Goal: Task Accomplishment & Management: Manage account settings

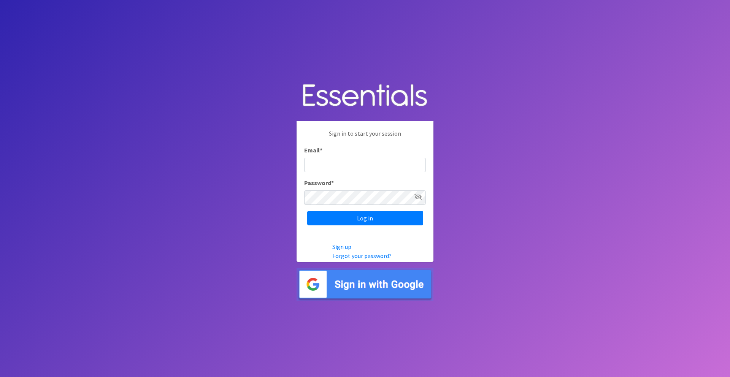
click at [355, 167] on input "Email *" at bounding box center [365, 165] width 122 height 14
click at [374, 284] on img at bounding box center [364, 284] width 137 height 33
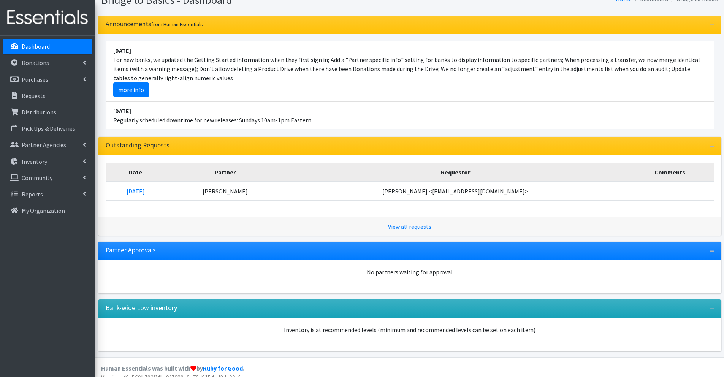
scroll to position [68, 0]
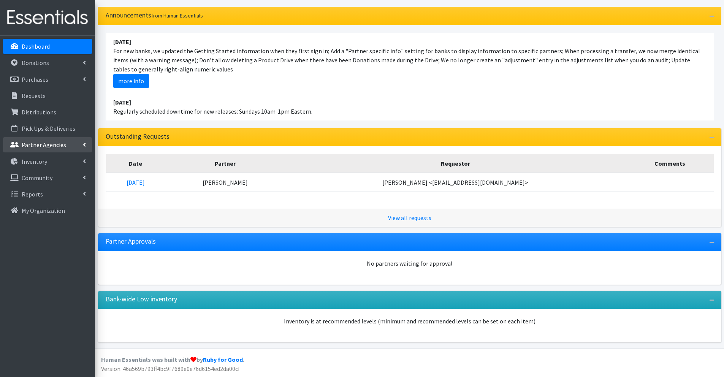
click at [43, 144] on p "Partner Agencies" at bounding box center [44, 145] width 44 height 8
click at [43, 165] on link "All Partners" at bounding box center [47, 161] width 89 height 15
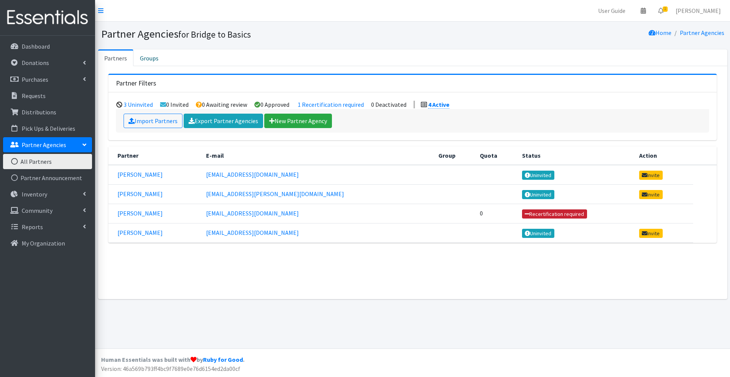
click at [522, 214] on link "Recertification required" at bounding box center [554, 213] width 65 height 9
click at [135, 215] on tr "Rana Khoury rkfit145@gmail.com 0 Recertification required" at bounding box center [412, 213] width 608 height 19
click at [135, 213] on link "[PERSON_NAME]" at bounding box center [139, 213] width 45 height 8
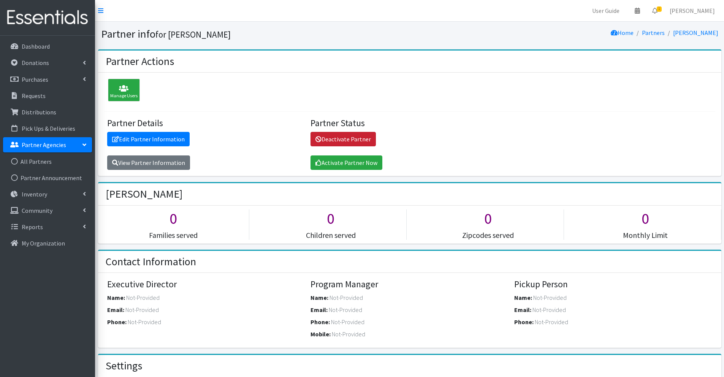
click at [357, 138] on link "Deactivate Partner" at bounding box center [342, 139] width 65 height 14
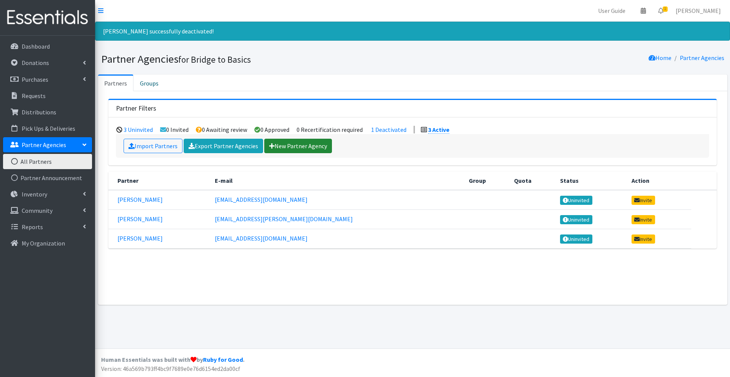
click at [294, 146] on link "New Partner Agency" at bounding box center [298, 146] width 68 height 14
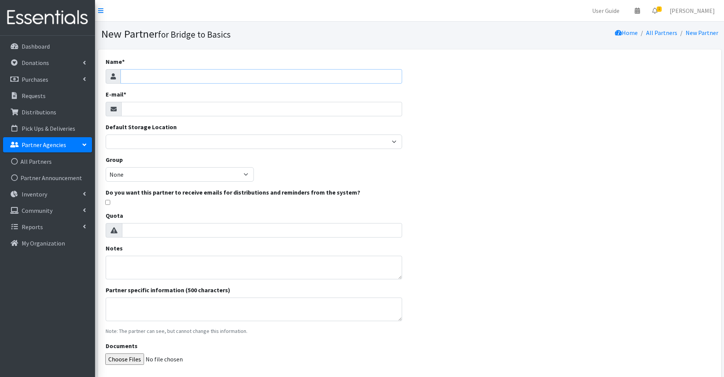
click at [144, 78] on input "Name *" at bounding box center [261, 76] width 282 height 14
type input "R"
type input "Rkfit145@gmail.com"
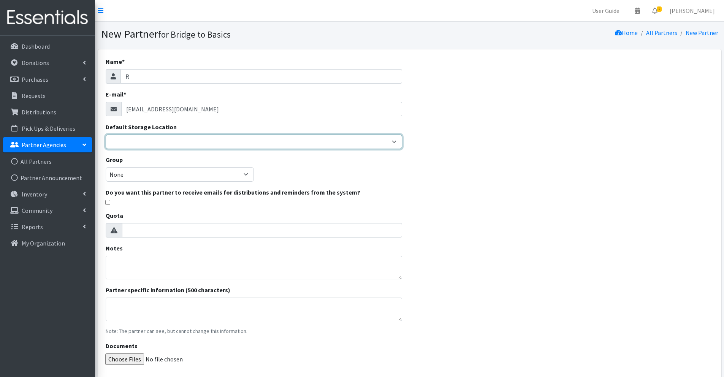
click at [135, 142] on select "Bridge to Basics warespace" at bounding box center [254, 142] width 296 height 14
select select "437"
click at [106, 135] on select "Bridge to Basics warespace" at bounding box center [254, 142] width 296 height 14
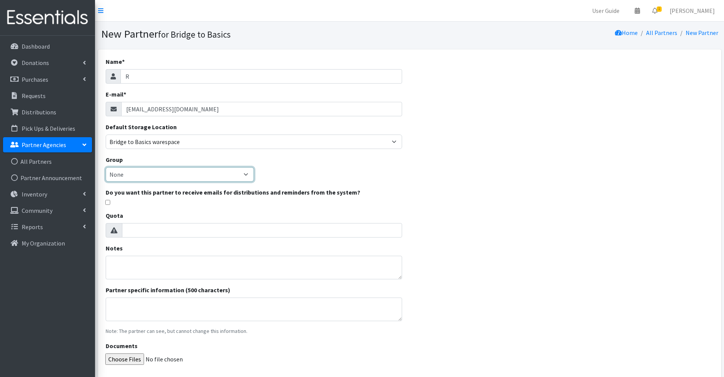
click at [135, 174] on select "None" at bounding box center [180, 174] width 148 height 14
click at [136, 228] on input "Quota" at bounding box center [262, 230] width 280 height 14
click at [132, 265] on textarea "Notes" at bounding box center [254, 268] width 296 height 24
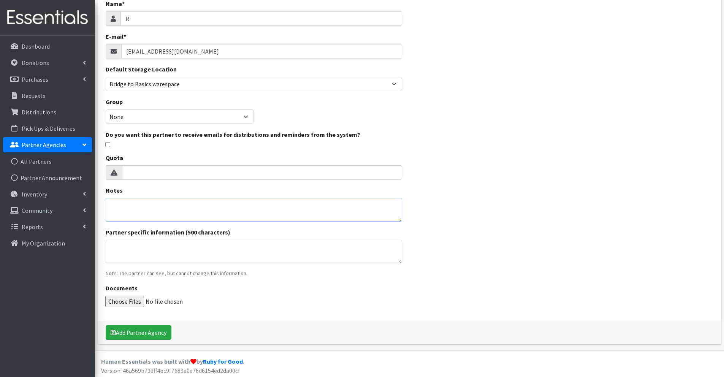
scroll to position [60, 0]
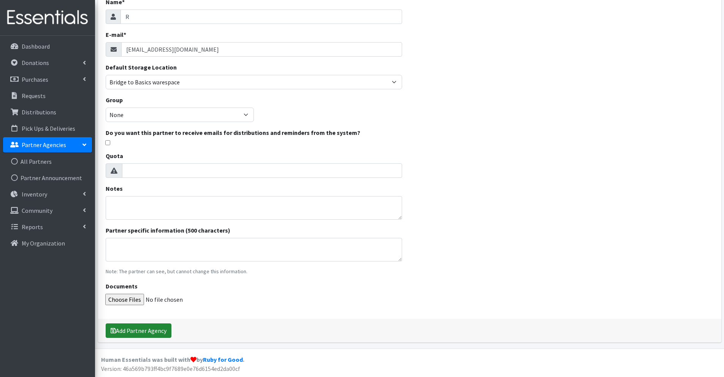
click at [158, 331] on button "Add Partner Agency" at bounding box center [139, 330] width 66 height 14
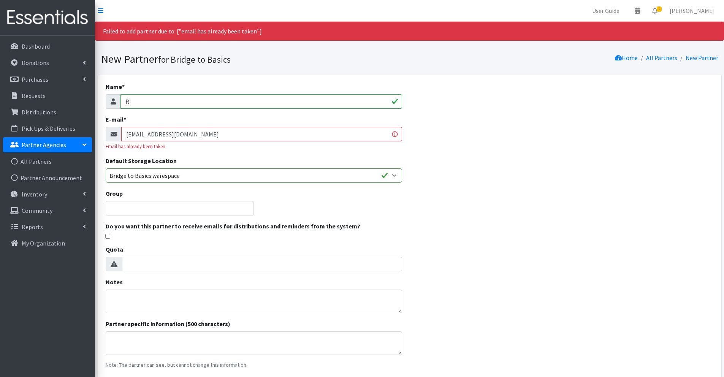
click at [395, 135] on input "[EMAIL_ADDRESS][DOMAIN_NAME]" at bounding box center [261, 134] width 281 height 14
click at [33, 162] on link "All Partners" at bounding box center [47, 161] width 89 height 15
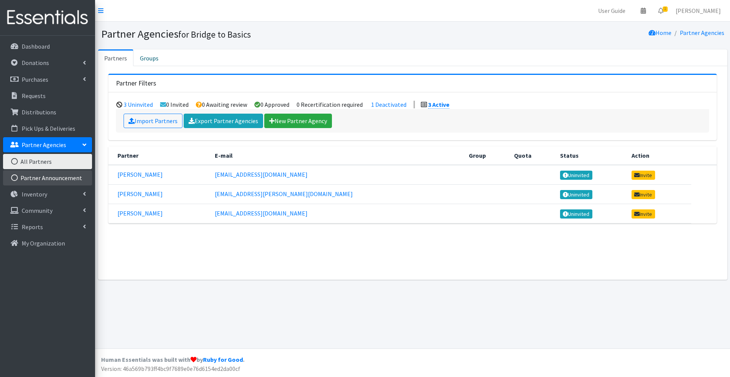
click at [49, 178] on link "Partner Announcement" at bounding box center [47, 177] width 89 height 15
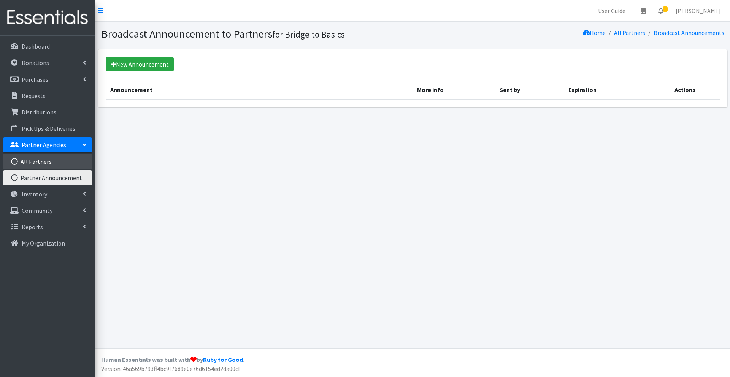
click at [50, 160] on link "All Partners" at bounding box center [47, 161] width 89 height 15
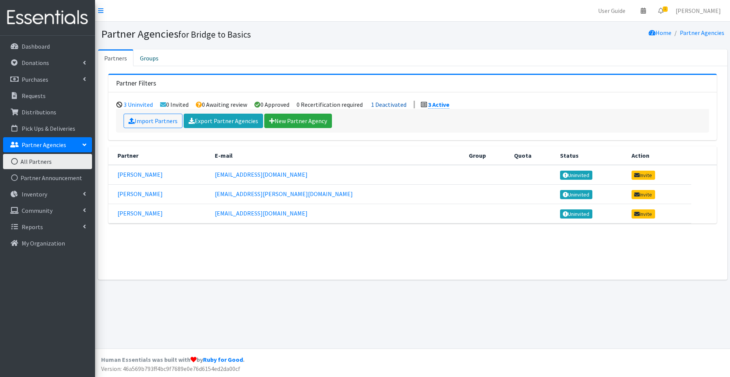
click at [392, 104] on link "1 Deactivated" at bounding box center [388, 105] width 35 height 8
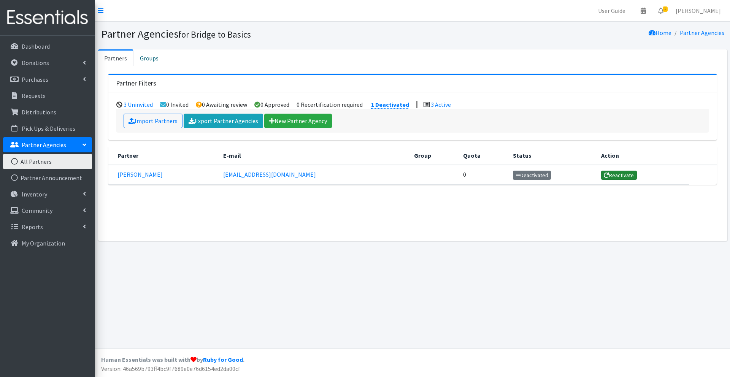
click at [601, 176] on link "Reactivate" at bounding box center [619, 175] width 36 height 9
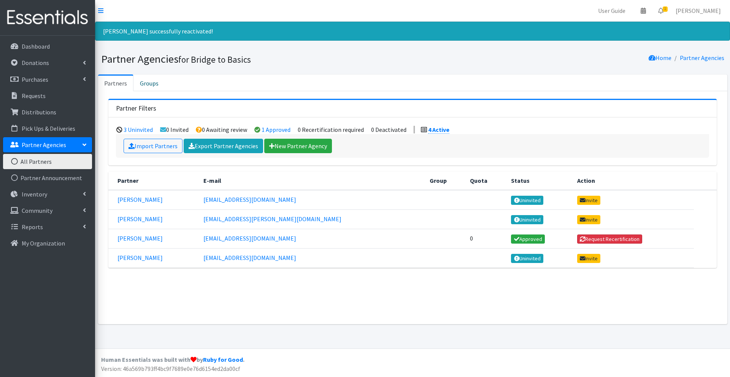
click at [578, 237] on button "Request Recertification" at bounding box center [609, 238] width 65 height 9
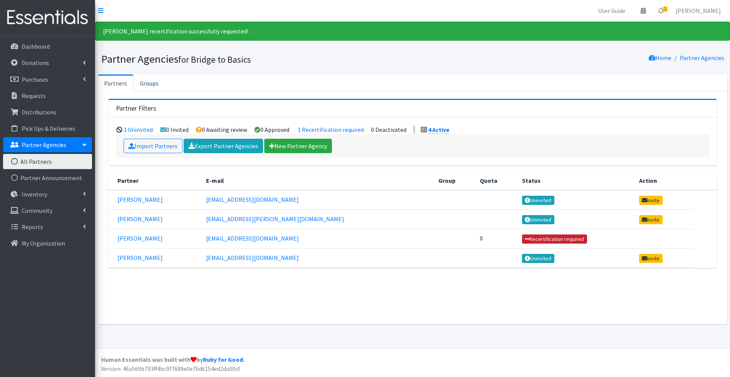
click at [522, 238] on link "Recertification required" at bounding box center [554, 238] width 65 height 9
click at [628, 11] on link "User Guide" at bounding box center [612, 10] width 40 height 15
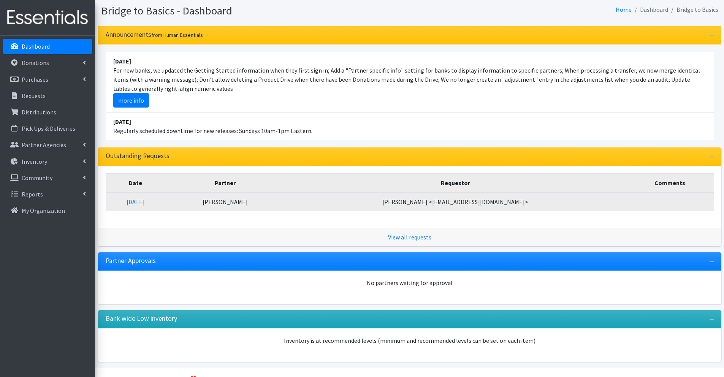
scroll to position [68, 0]
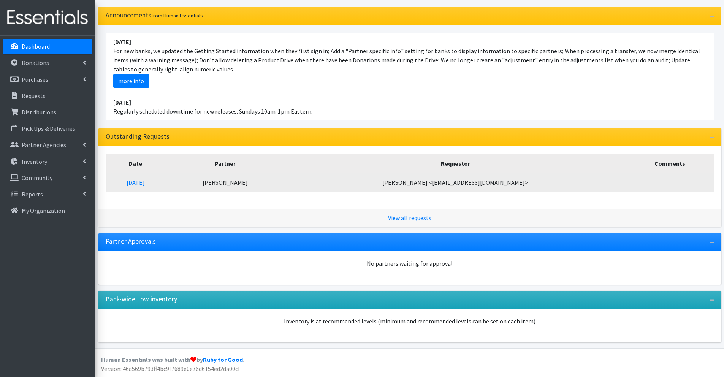
click at [487, 187] on td "[PERSON_NAME] <[EMAIL_ADDRESS][DOMAIN_NAME]>" at bounding box center [455, 182] width 341 height 19
click at [488, 183] on td "[PERSON_NAME] <[EMAIL_ADDRESS][DOMAIN_NAME]>" at bounding box center [455, 182] width 341 height 19
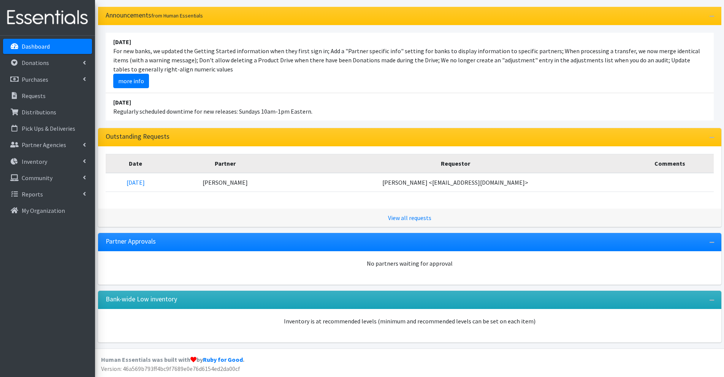
click at [275, 276] on div "No partners waiting for approval" at bounding box center [409, 267] width 623 height 33
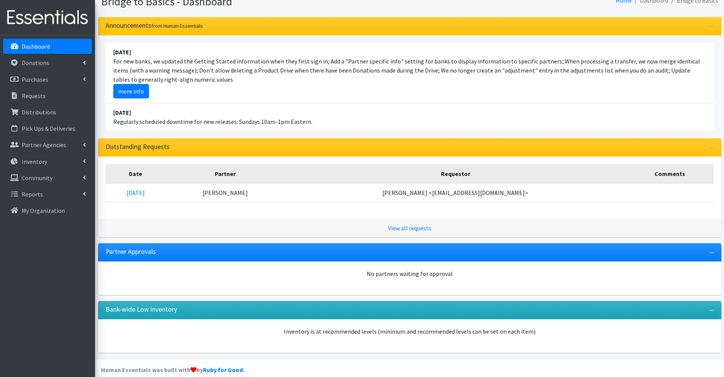
scroll to position [68, 0]
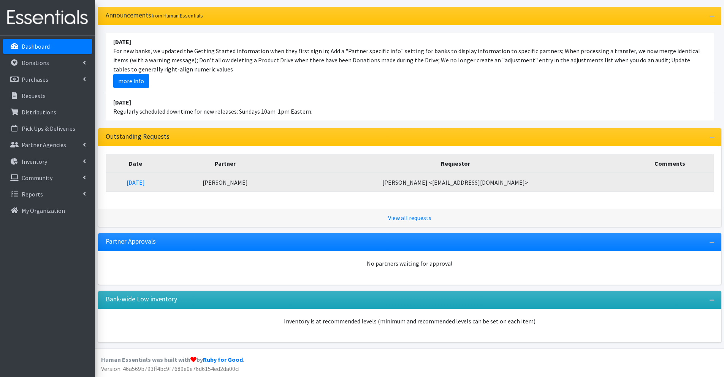
click at [461, 182] on td "[PERSON_NAME] <[EMAIL_ADDRESS][DOMAIN_NAME]>" at bounding box center [455, 182] width 341 height 19
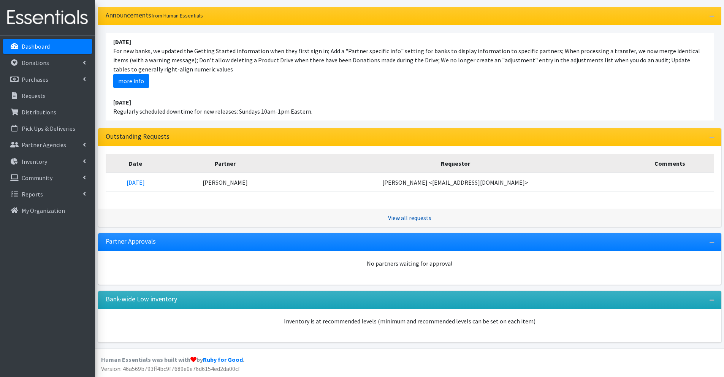
click at [421, 218] on link "View all requests" at bounding box center [409, 218] width 43 height 8
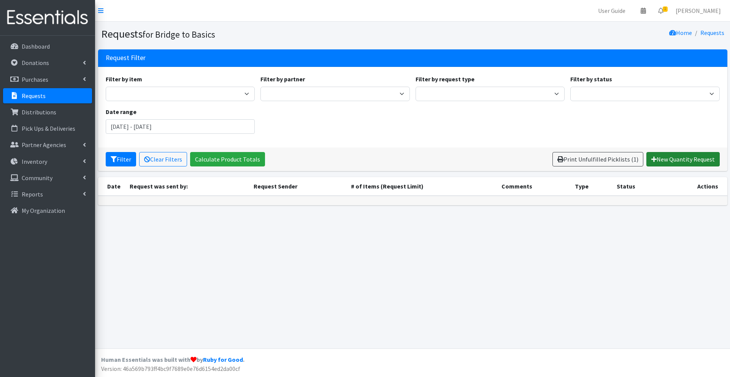
click at [682, 160] on link "New Quantity Request" at bounding box center [682, 159] width 73 height 14
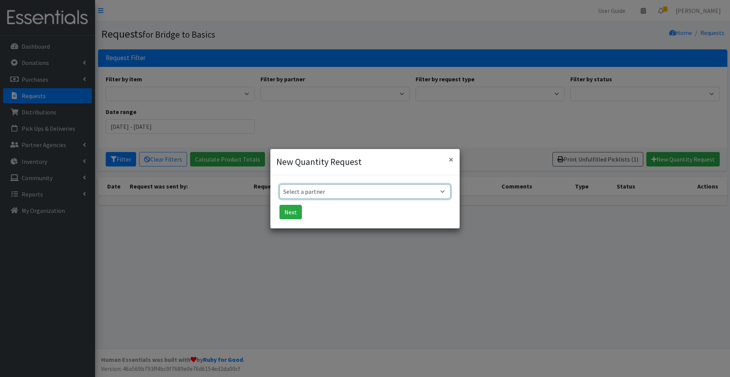
click at [443, 192] on select "Select a partner Kim Powell Lily Giefer Rana Khoury Robin Manthie" at bounding box center [364, 191] width 171 height 14
select select "5759"
click at [279, 184] on select "Select a partner Kim Powell Lily Giefer Rana Khoury Robin Manthie" at bounding box center [364, 191] width 171 height 14
click at [294, 216] on button "Next" at bounding box center [290, 212] width 22 height 14
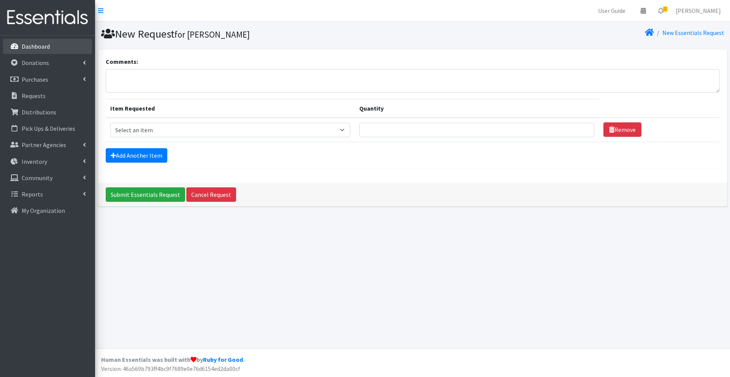
click at [38, 43] on p "Dashboard" at bounding box center [36, 47] width 28 height 8
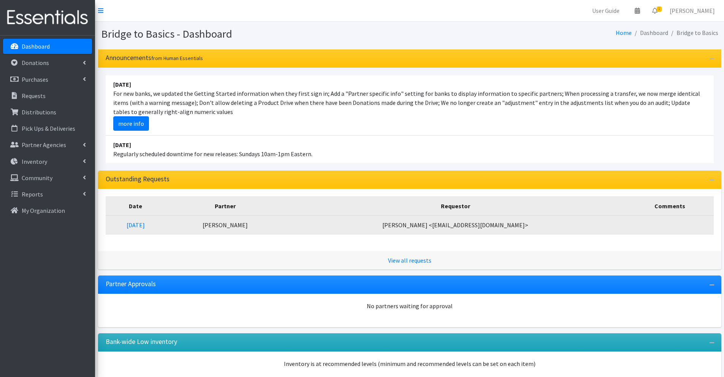
click at [629, 226] on td at bounding box center [670, 224] width 88 height 19
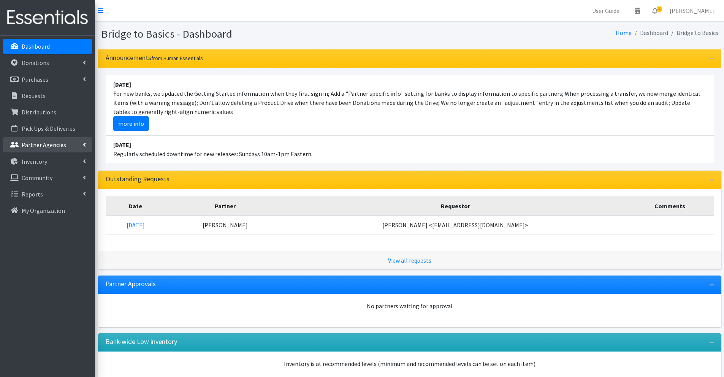
click at [57, 144] on p "Partner Agencies" at bounding box center [44, 145] width 44 height 8
click at [43, 163] on link "All Partners" at bounding box center [47, 161] width 89 height 15
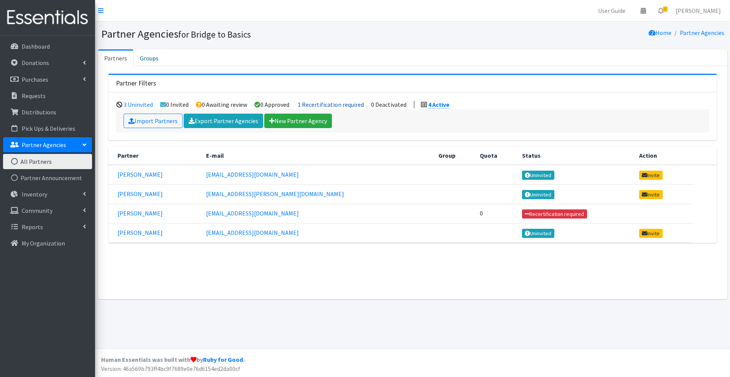
click at [354, 104] on link "1 Recertification required" at bounding box center [331, 105] width 66 height 8
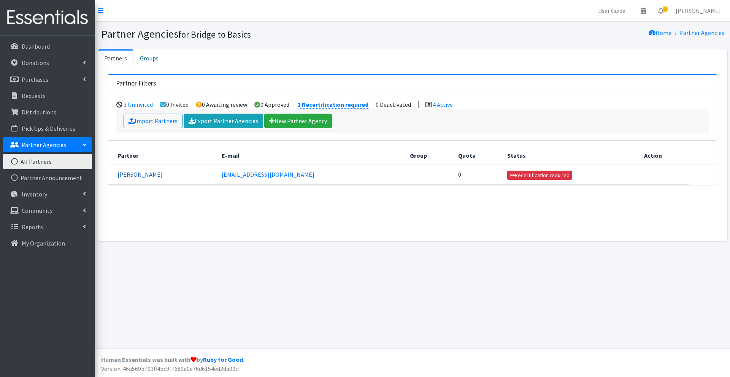
click at [145, 174] on link "[PERSON_NAME]" at bounding box center [139, 175] width 45 height 8
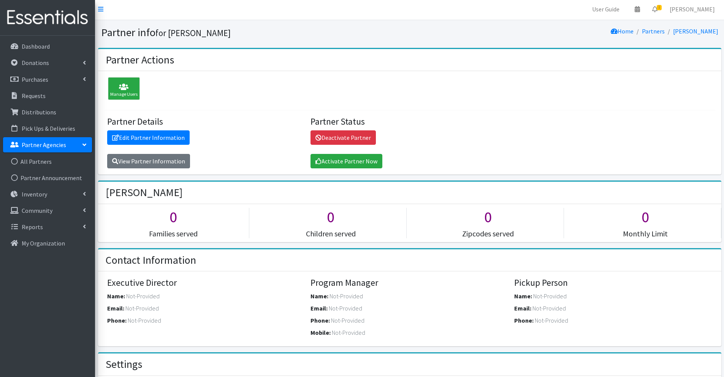
scroll to position [3, 0]
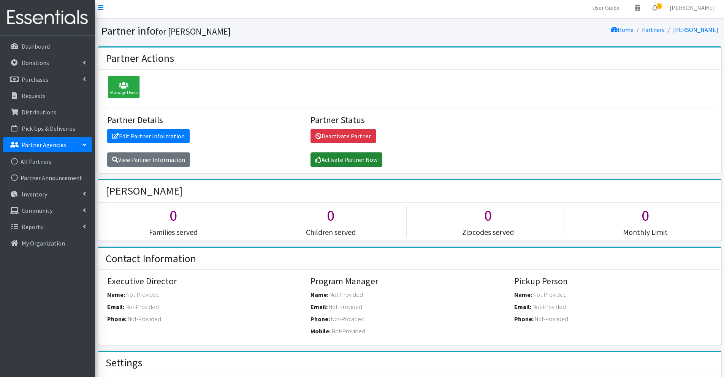
click at [358, 161] on link "Activate Partner Now" at bounding box center [346, 159] width 72 height 14
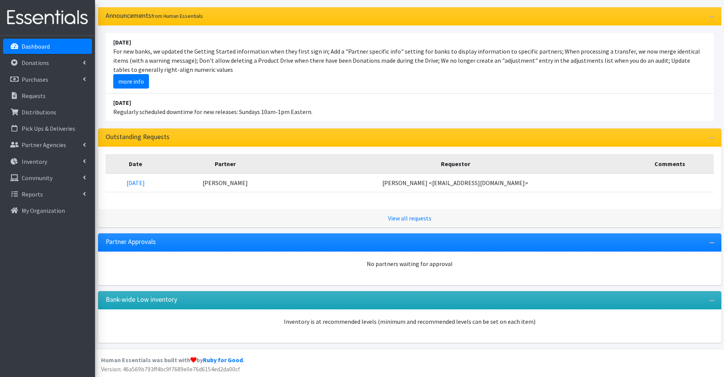
scroll to position [68, 0]
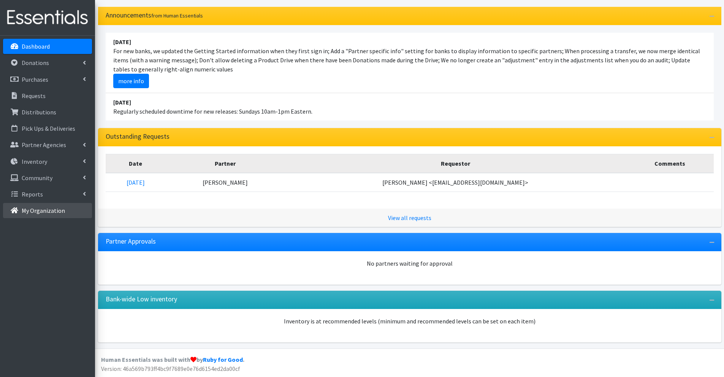
click at [61, 213] on p "My Organization" at bounding box center [43, 211] width 43 height 8
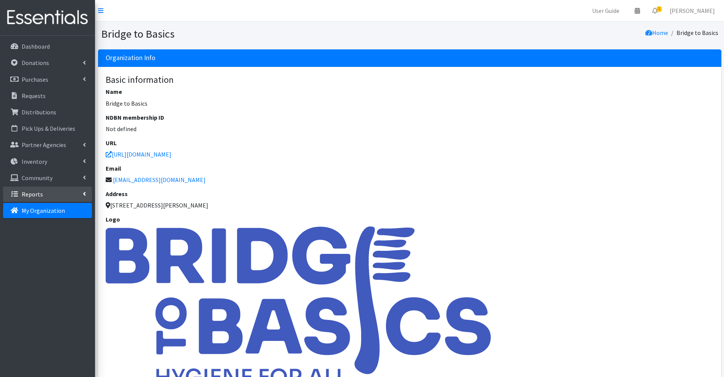
click at [51, 196] on link "Reports" at bounding box center [47, 194] width 89 height 15
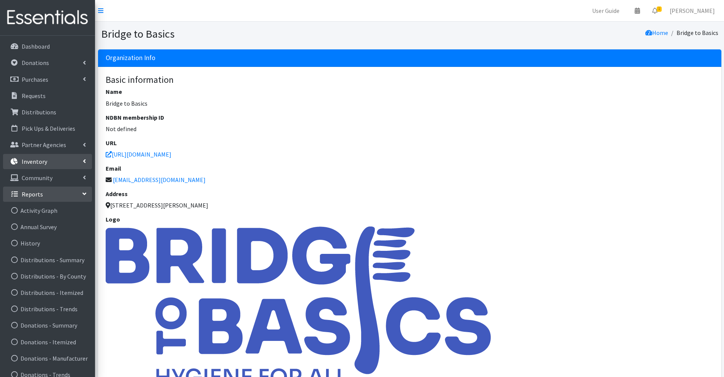
click at [54, 163] on link "Inventory" at bounding box center [47, 161] width 89 height 15
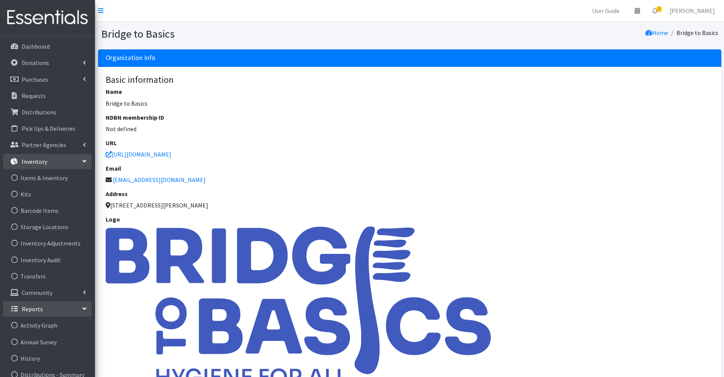
click at [419, 207] on address "801 Transfer Rd Unit A01, St Paul, MN 55114" at bounding box center [410, 205] width 608 height 9
drag, startPoint x: 525, startPoint y: 221, endPoint x: 530, endPoint y: 214, distance: 9.0
click at [525, 219] on h6 "Logo" at bounding box center [410, 219] width 608 height 7
click at [694, 10] on link "Rana Khoury" at bounding box center [691, 10] width 57 height 15
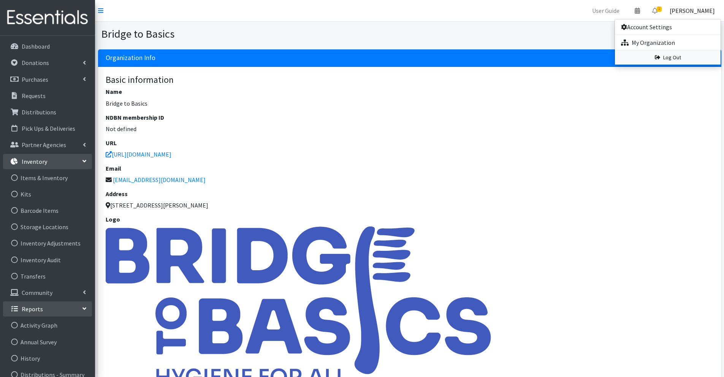
click at [678, 57] on link "Log Out" at bounding box center [668, 58] width 106 height 14
